Goal: Task Accomplishment & Management: Manage account settings

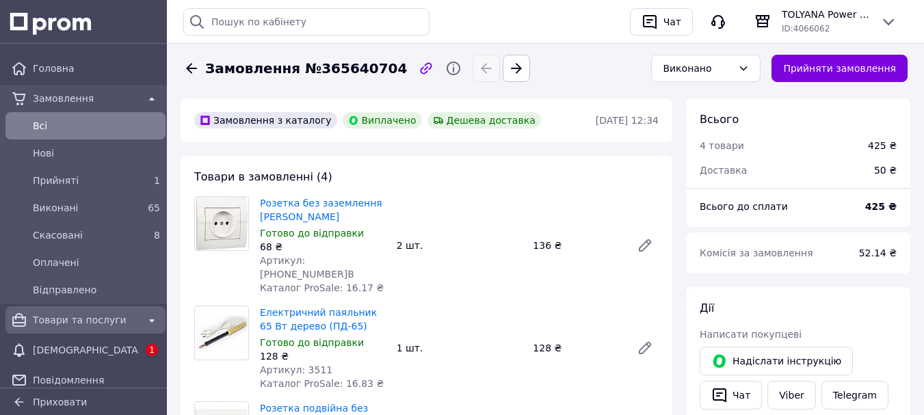
click at [73, 321] on span "Товари та послуги" at bounding box center [85, 320] width 105 height 14
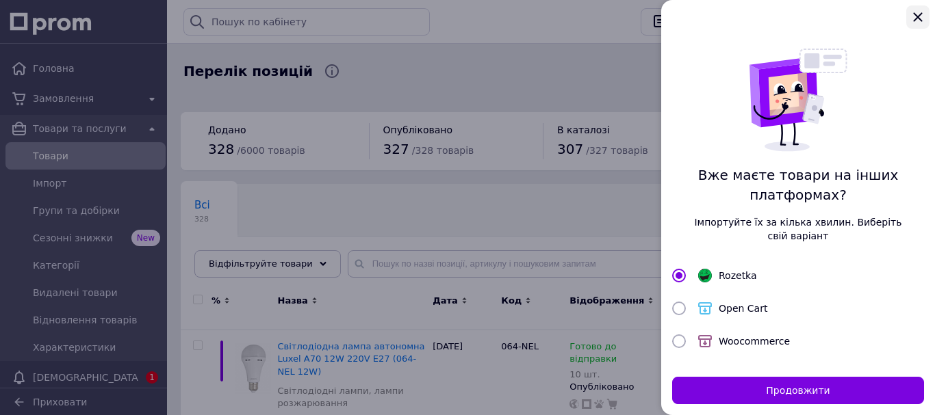
click at [921, 20] on icon "Закрыть" at bounding box center [917, 16] width 9 height 9
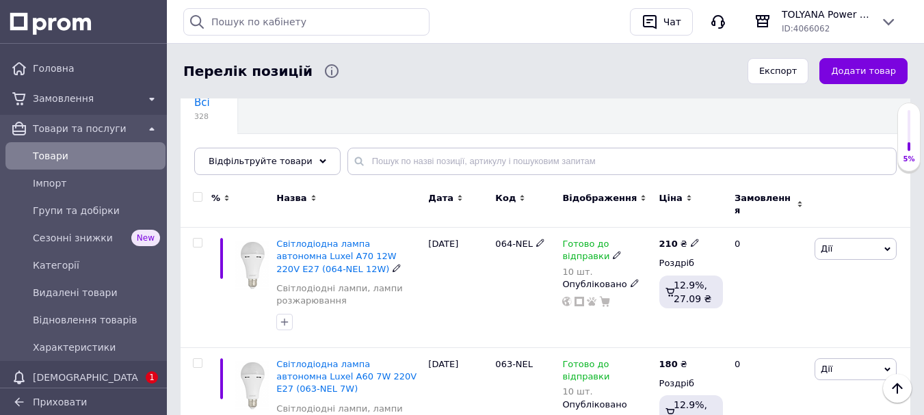
scroll to position [68, 0]
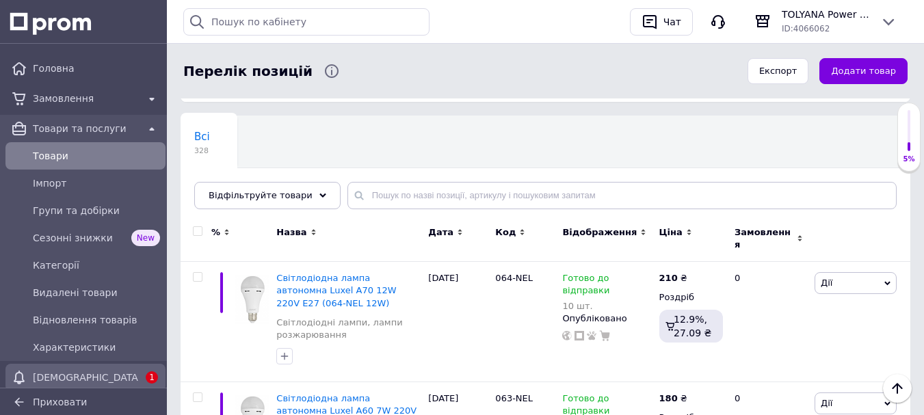
click at [123, 374] on span "[DEMOGRAPHIC_DATA]" at bounding box center [85, 378] width 105 height 14
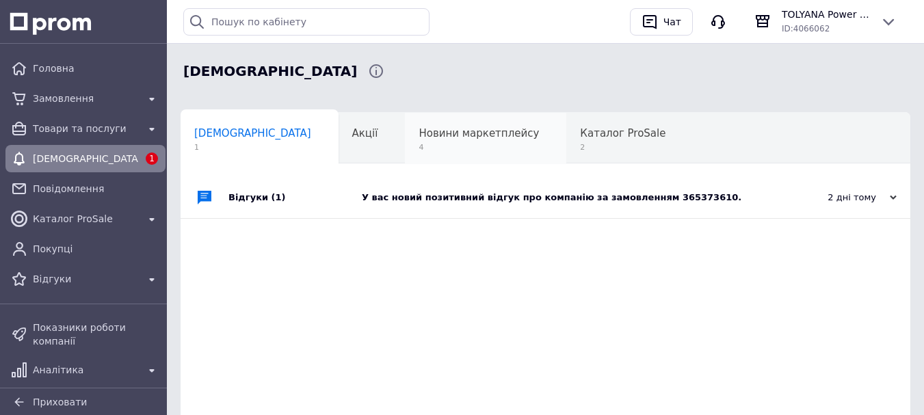
click at [417, 126] on div "Новини маркетплейсу 4" at bounding box center [485, 139] width 161 height 52
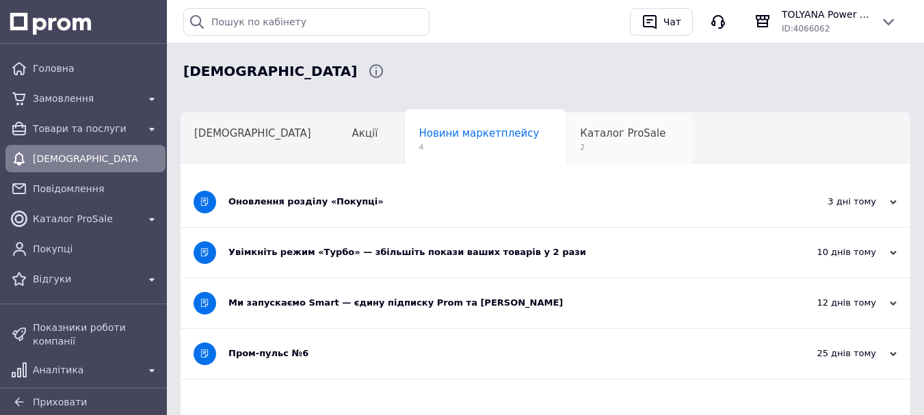
click at [580, 144] on span "2" at bounding box center [623, 147] width 86 height 10
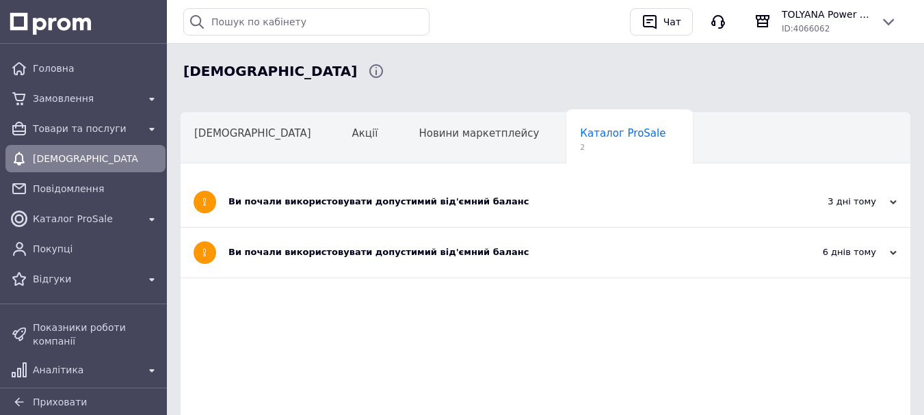
click at [303, 194] on span "1" at bounding box center [248, 199] width 109 height 10
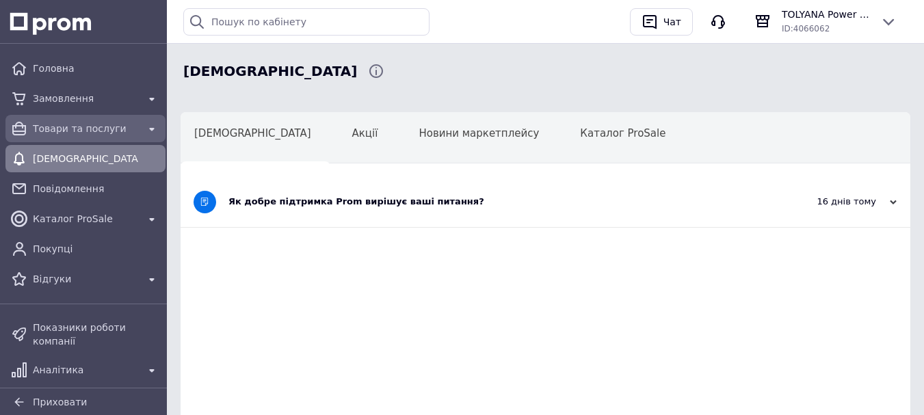
click at [99, 129] on span "Товари та послуги" at bounding box center [85, 129] width 105 height 14
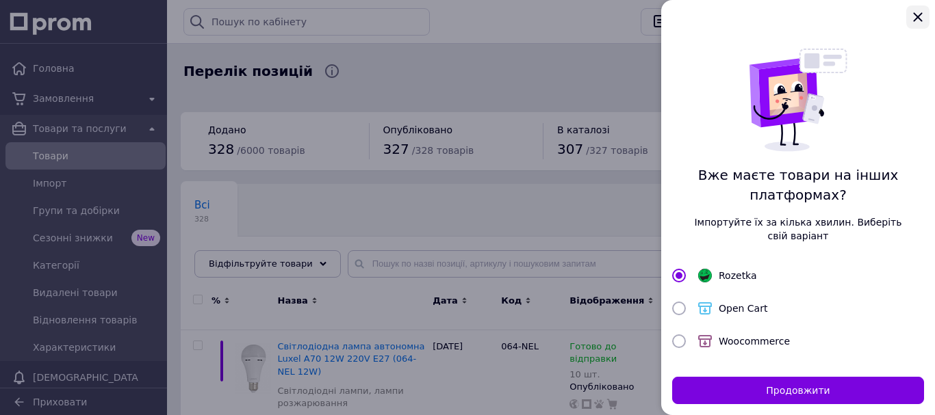
click at [918, 20] on icon "Закрыть" at bounding box center [917, 17] width 16 height 16
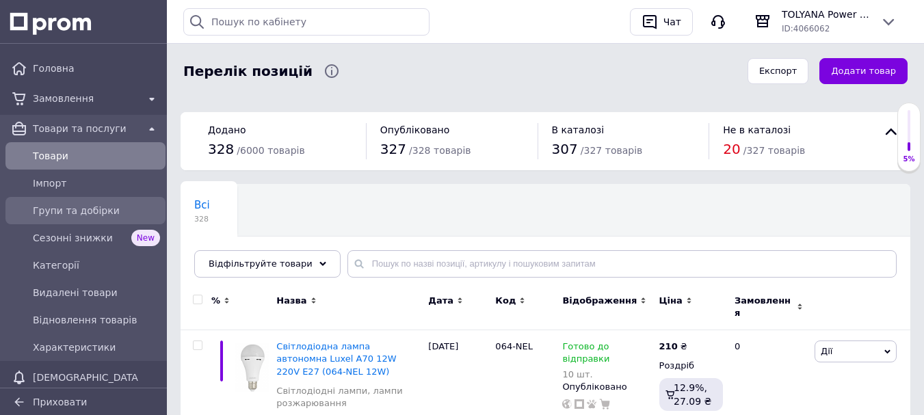
click at [68, 206] on span "Групи та добірки" at bounding box center [96, 211] width 127 height 14
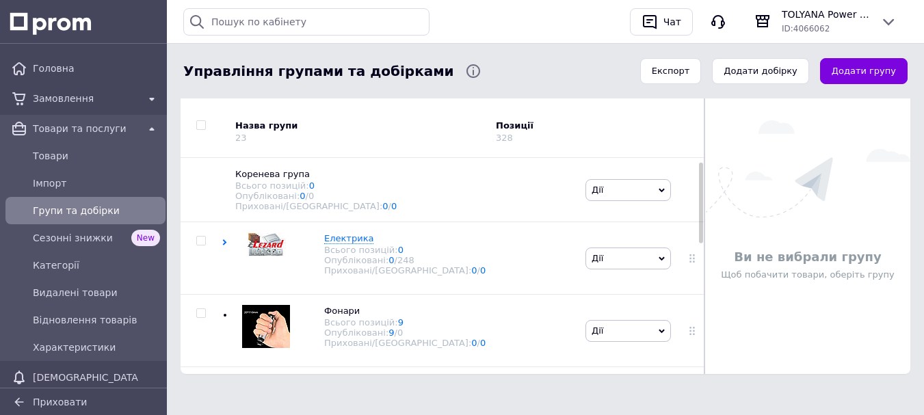
scroll to position [68, 0]
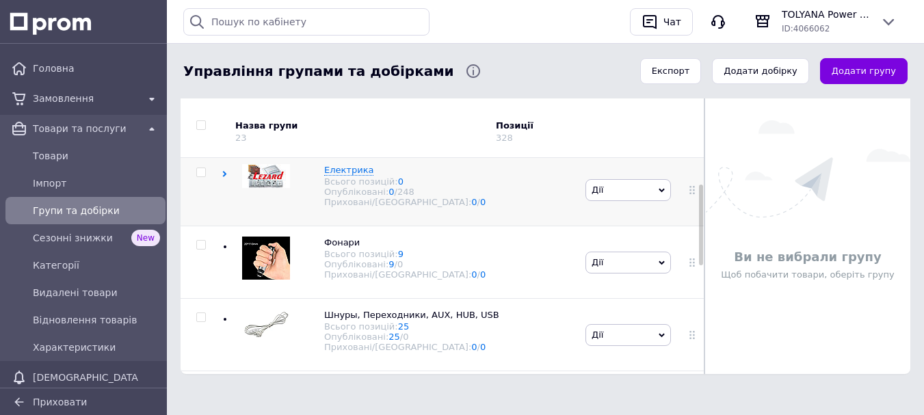
click at [226, 177] on icon at bounding box center [225, 174] width 6 height 6
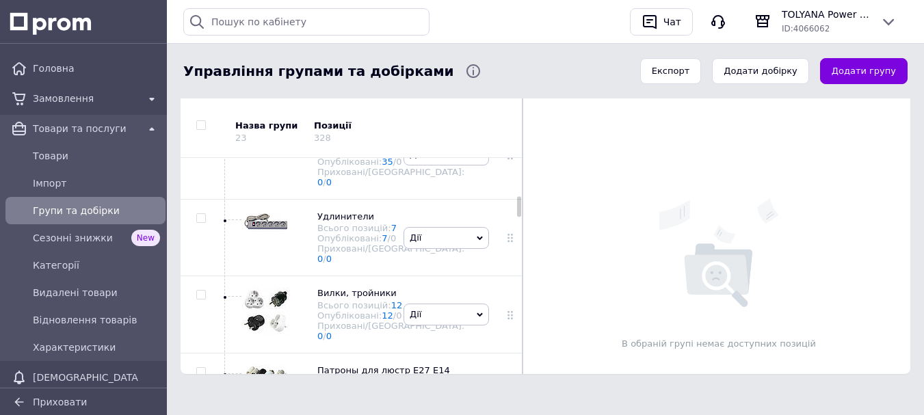
scroll to position [547, 0]
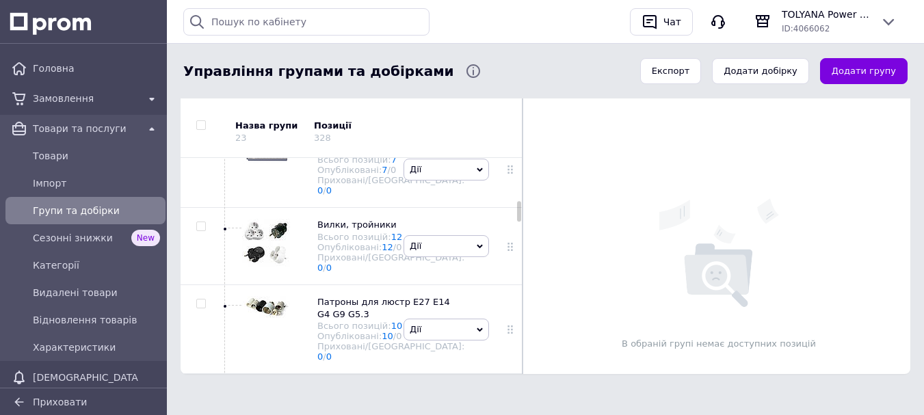
click at [344, 77] on span "Светодиодные лампы, лампы накаливания" at bounding box center [387, 65] width 140 height 23
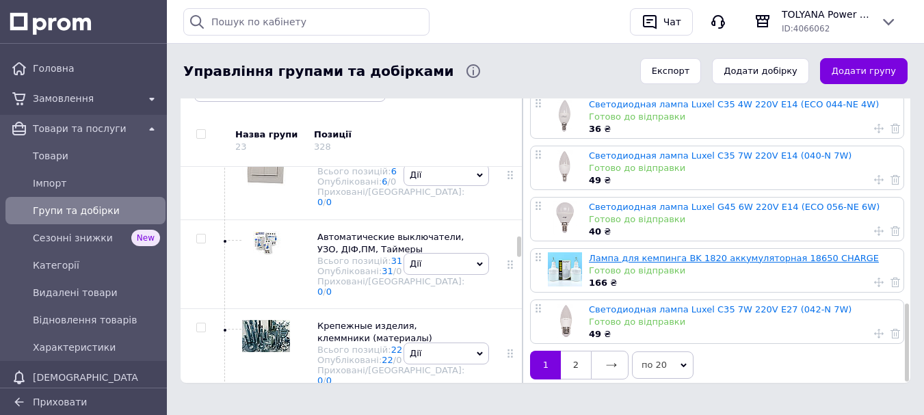
scroll to position [162, 0]
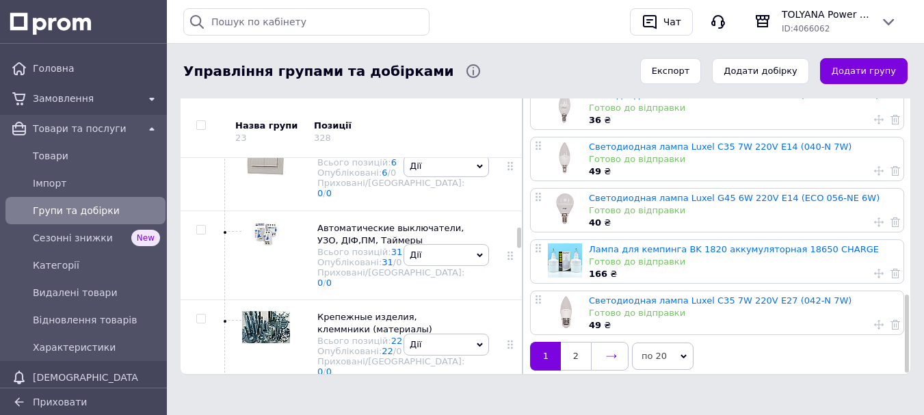
click at [606, 346] on link at bounding box center [610, 356] width 38 height 29
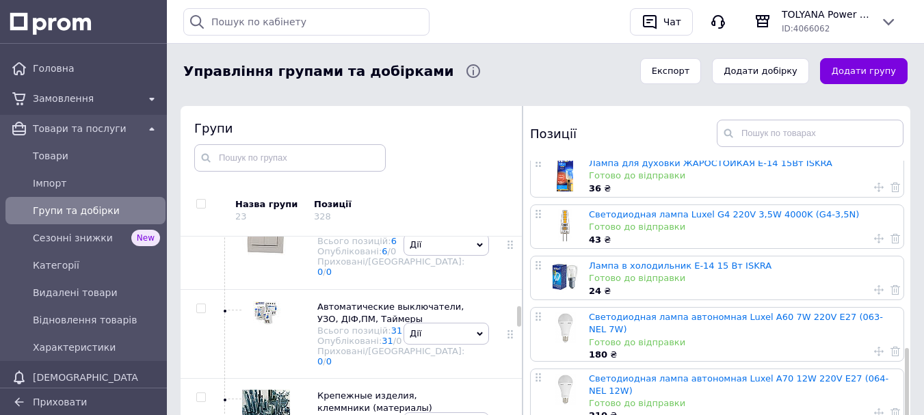
scroll to position [137, 0]
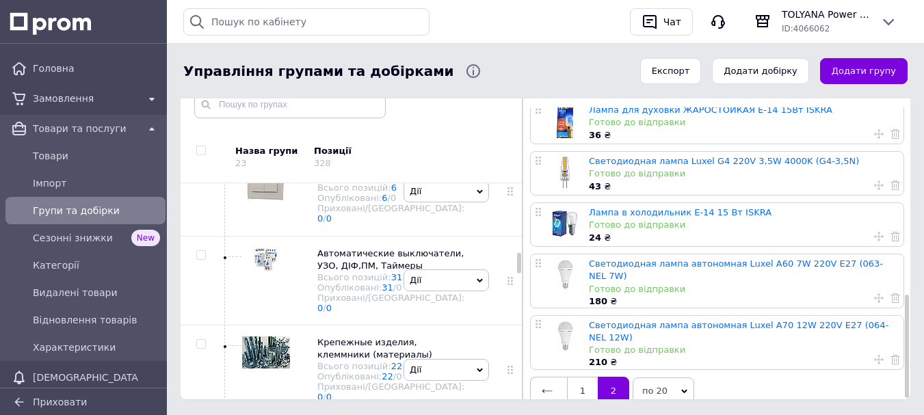
drag, startPoint x: 736, startPoint y: 268, endPoint x: 508, endPoint y: 299, distance: 229.2
click at [508, 57] on div at bounding box center [510, 13] width 34 height 90
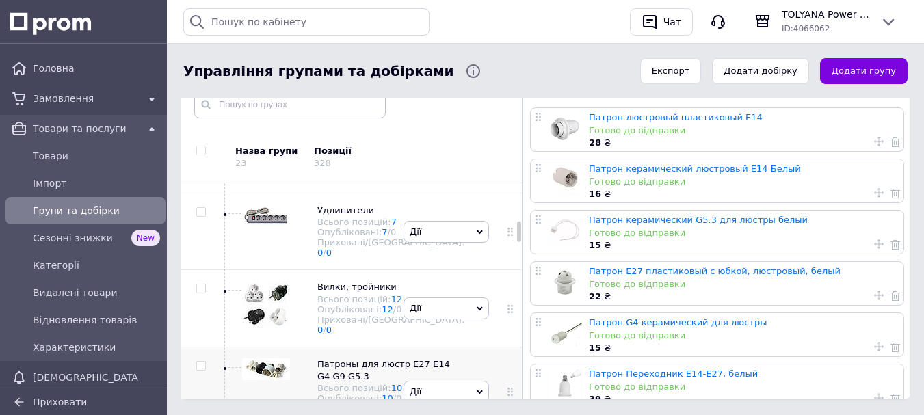
scroll to position [479, 0]
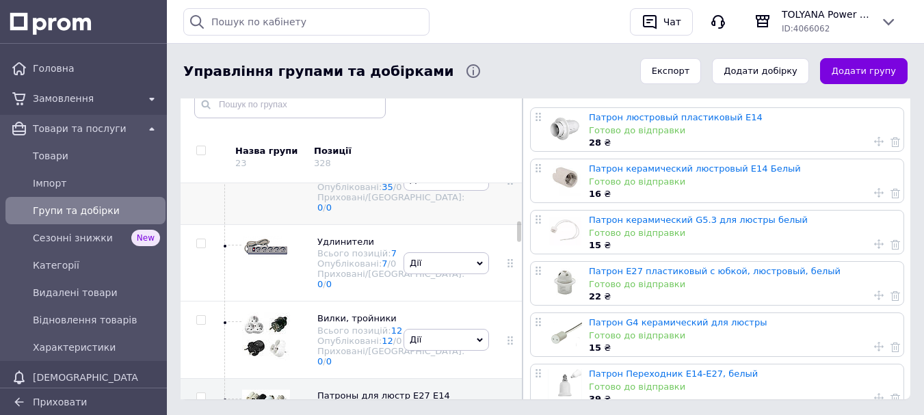
click at [363, 170] on span "Светодиодные лампы, лампы накаливания" at bounding box center [387, 159] width 140 height 23
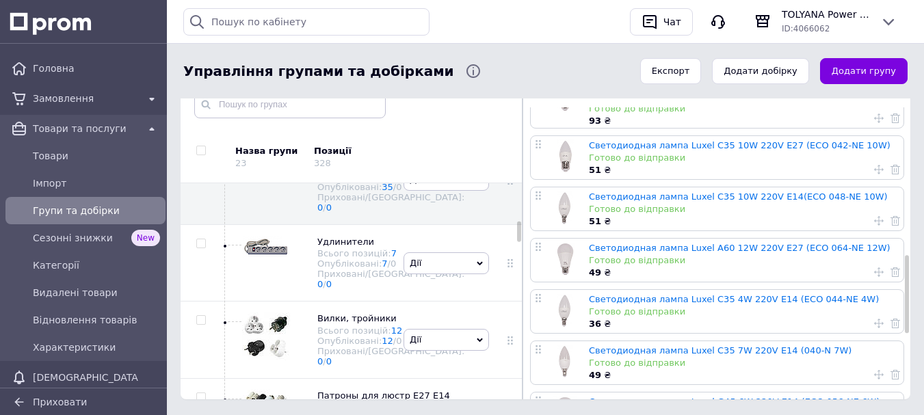
scroll to position [797, 0]
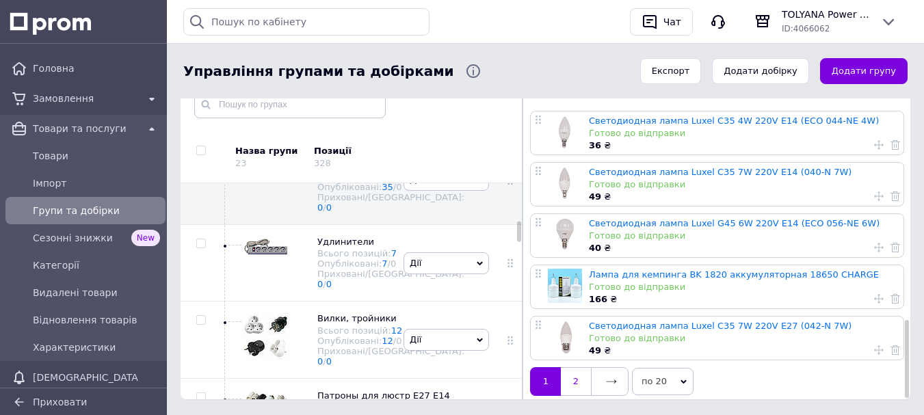
click at [584, 369] on link "2" at bounding box center [576, 381] width 30 height 29
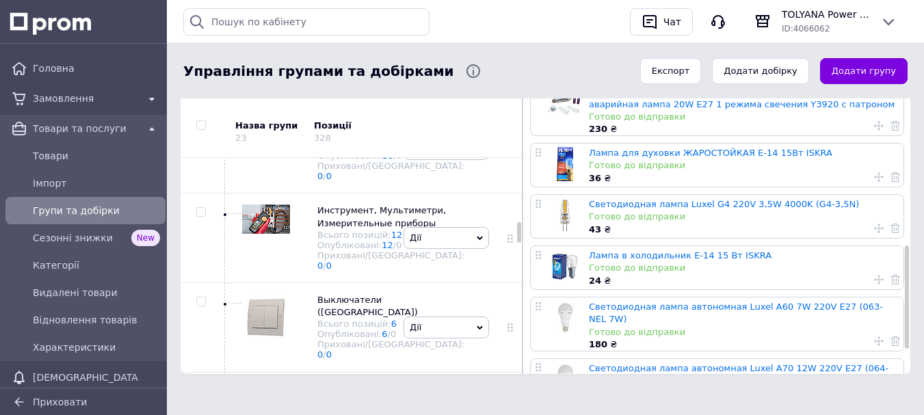
scroll to position [684, 0]
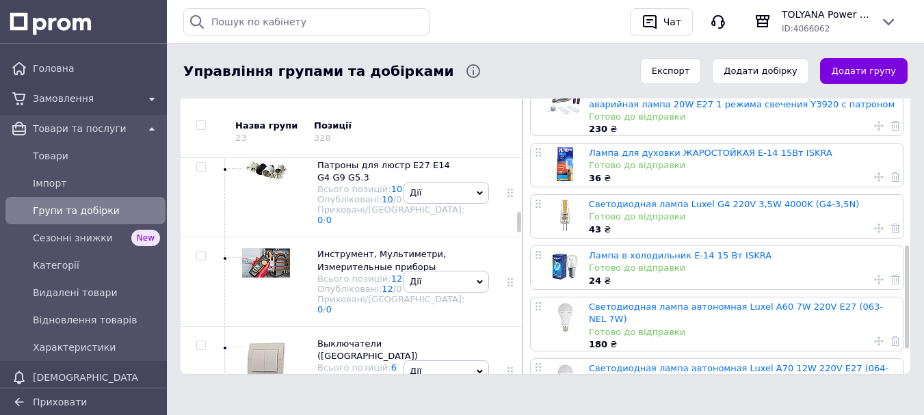
click at [335, 93] on span "Вилки, тройники" at bounding box center [356, 88] width 79 height 10
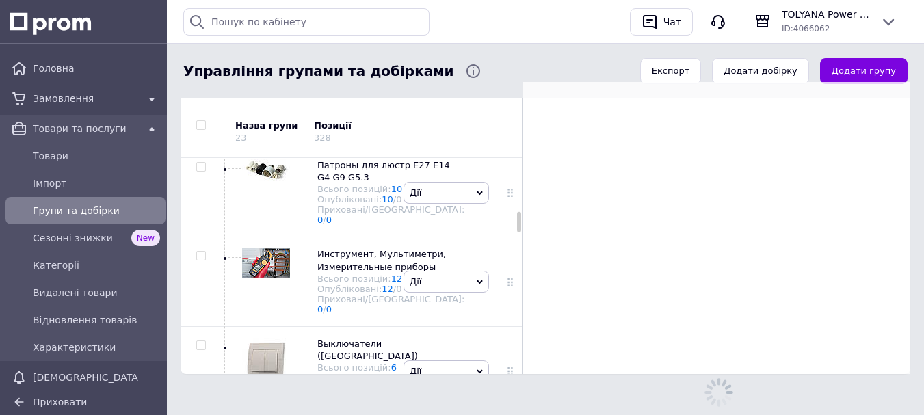
scroll to position [0, 0]
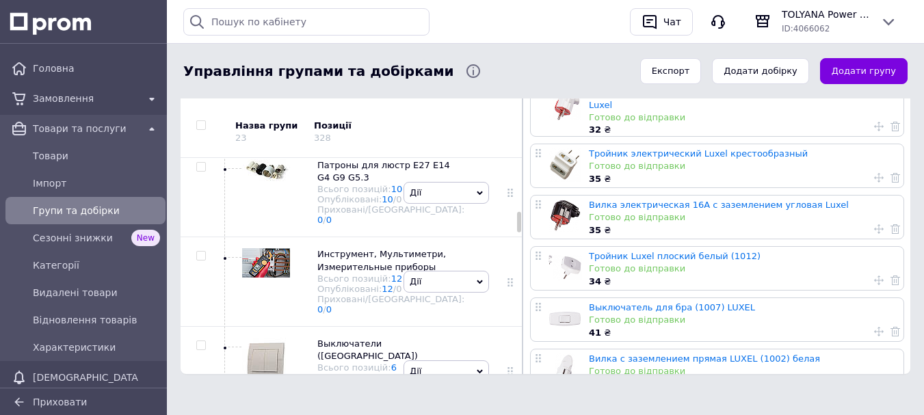
click at [476, 120] on span "Дії" at bounding box center [447, 110] width 86 height 22
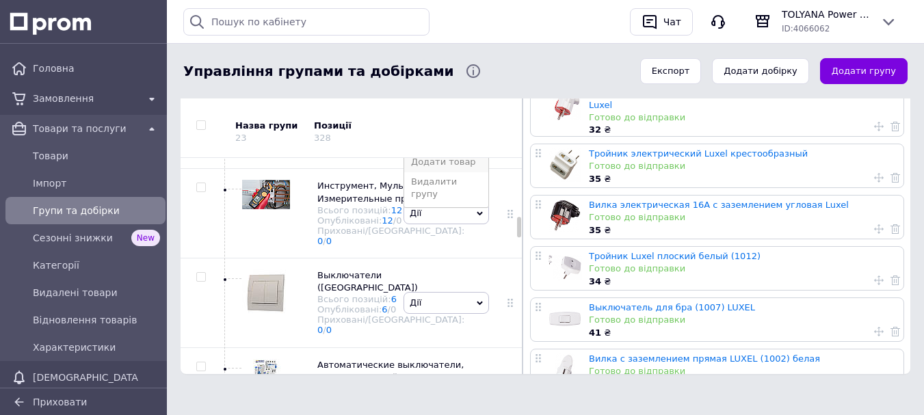
click at [456, 172] on li "Додати товар" at bounding box center [446, 162] width 84 height 19
